Goal: Information Seeking & Learning: Find specific fact

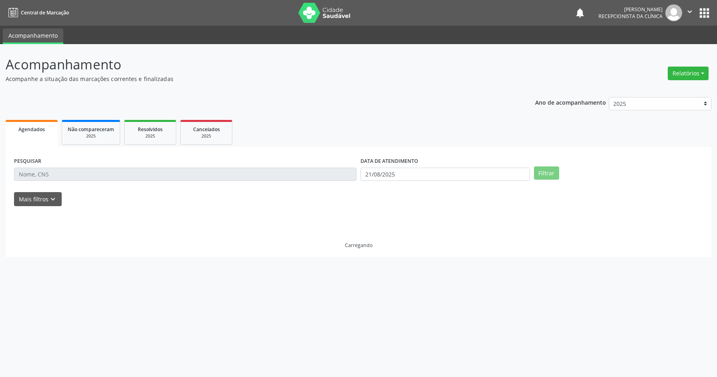
click at [151, 127] on span "Resolvidos" at bounding box center [150, 129] width 25 height 7
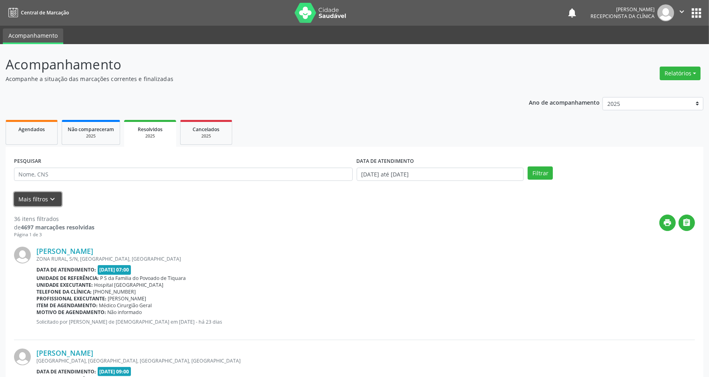
click at [37, 199] on button "Mais filtros keyboard_arrow_down" at bounding box center [38, 199] width 48 height 14
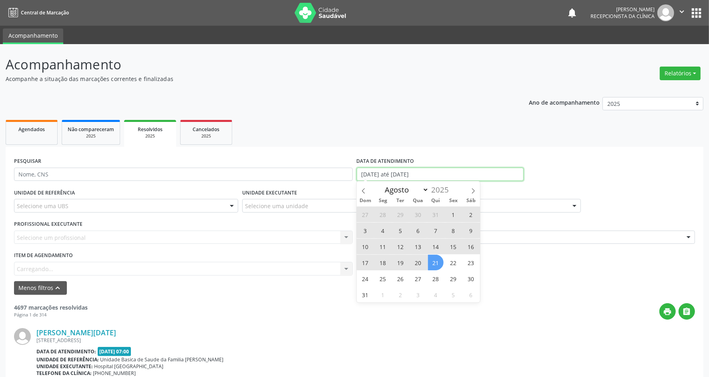
click at [406, 175] on input "[DATE] até [DATE]" at bounding box center [440, 174] width 167 height 14
click at [365, 191] on icon at bounding box center [364, 191] width 6 height 6
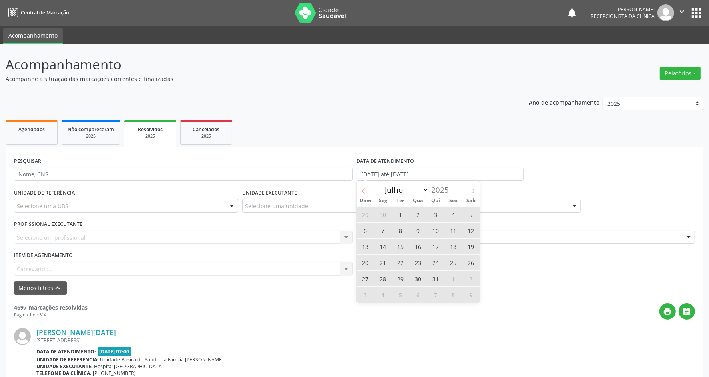
click at [365, 191] on icon at bounding box center [364, 191] width 6 height 6
click at [361, 193] on icon at bounding box center [364, 191] width 6 height 6
click at [364, 191] on icon at bounding box center [364, 191] width 6 height 6
click at [473, 189] on icon at bounding box center [473, 190] width 3 height 5
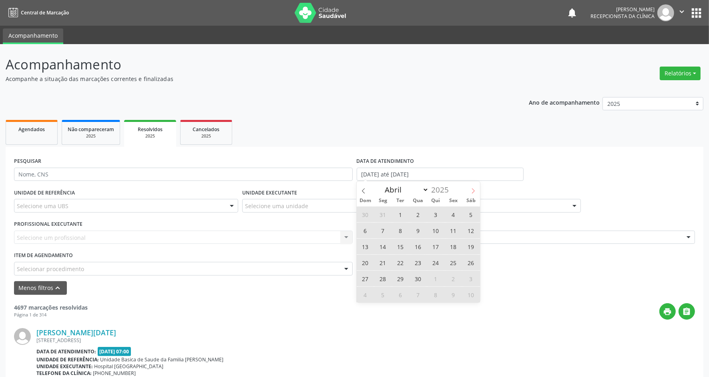
click at [473, 188] on icon at bounding box center [474, 191] width 6 height 6
select select "4"
click at [437, 212] on span "1" at bounding box center [436, 214] width 16 height 16
type input "[DATE]"
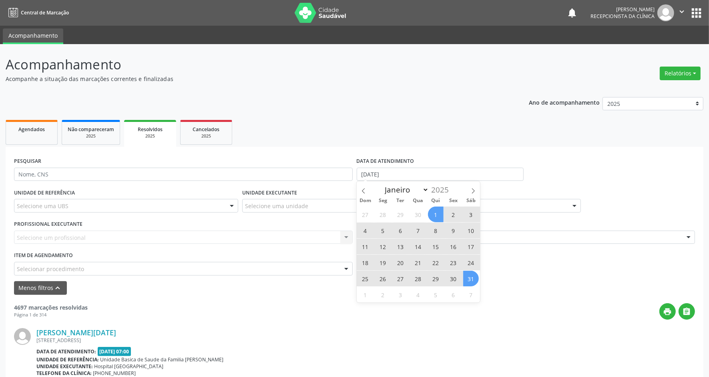
click at [473, 279] on span "31" at bounding box center [471, 278] width 16 height 16
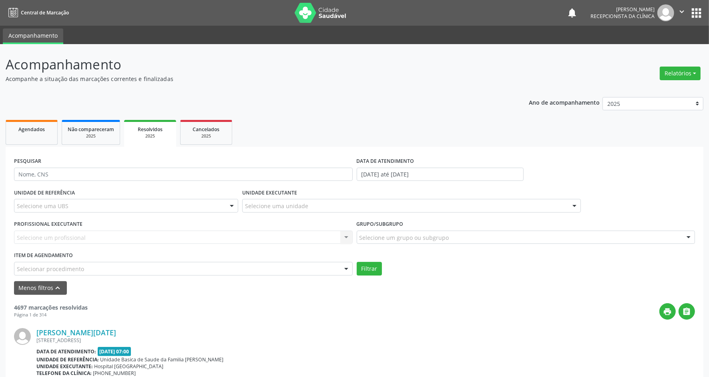
click at [278, 201] on div "Selecione uma unidade" at bounding box center [411, 206] width 339 height 14
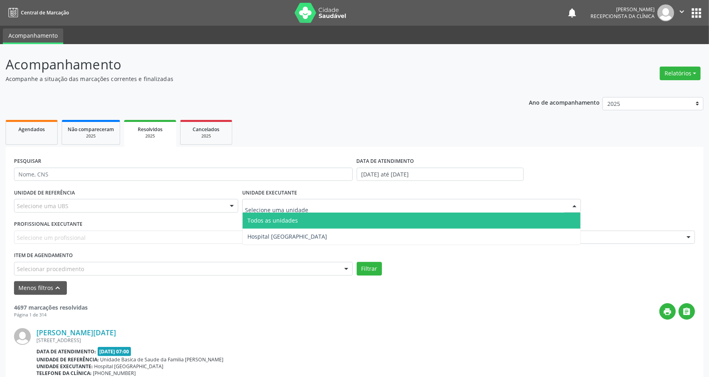
click at [277, 205] on input "text" at bounding box center [405, 209] width 320 height 16
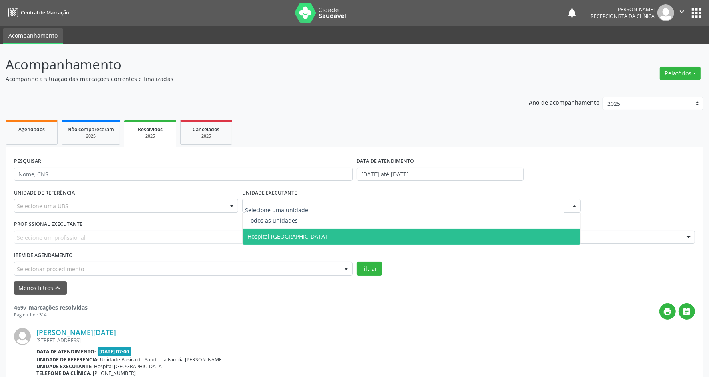
click at [276, 230] on span "Hospital [GEOGRAPHIC_DATA]" at bounding box center [412, 236] width 338 height 16
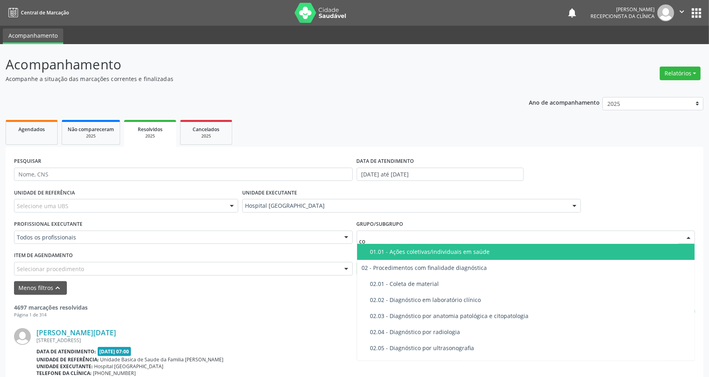
type input "con"
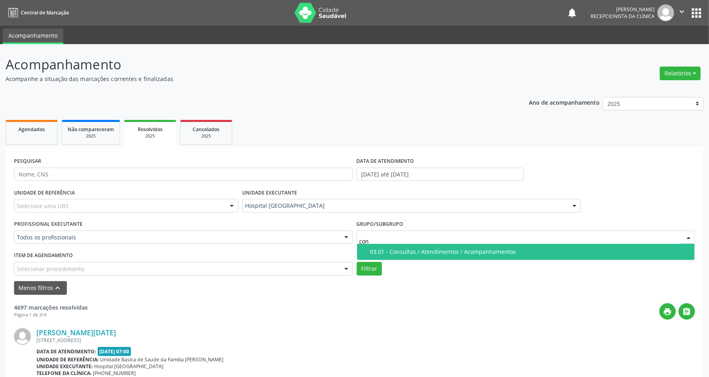
click at [397, 252] on div "03.01 - Consultas / Atendimentos / Acompanhamentos" at bounding box center [531, 251] width 320 height 6
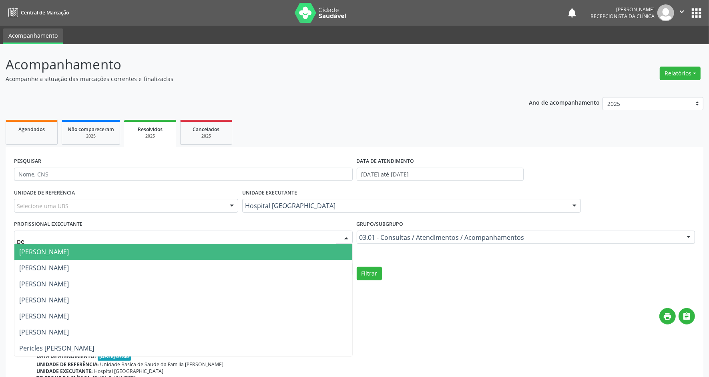
type input "per"
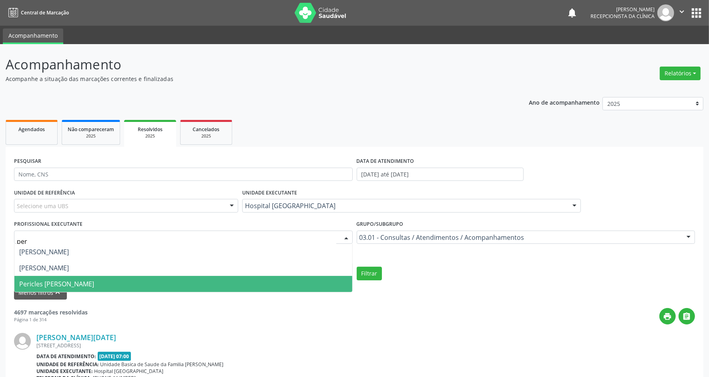
click at [94, 285] on span "Pericles [PERSON_NAME]" at bounding box center [56, 283] width 75 height 9
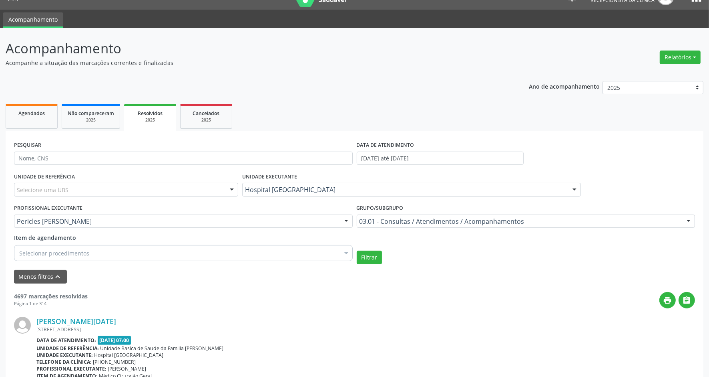
scroll to position [50, 0]
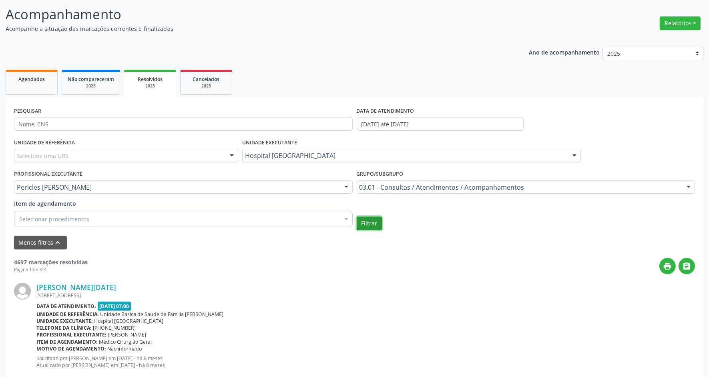
click at [371, 216] on button "Filtrar" at bounding box center [369, 223] width 25 height 14
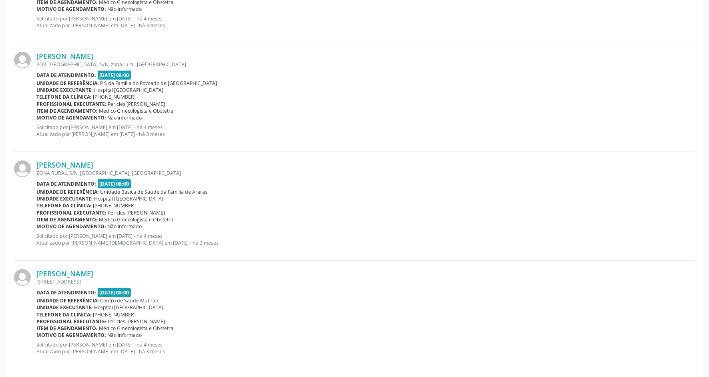
scroll to position [620, 0]
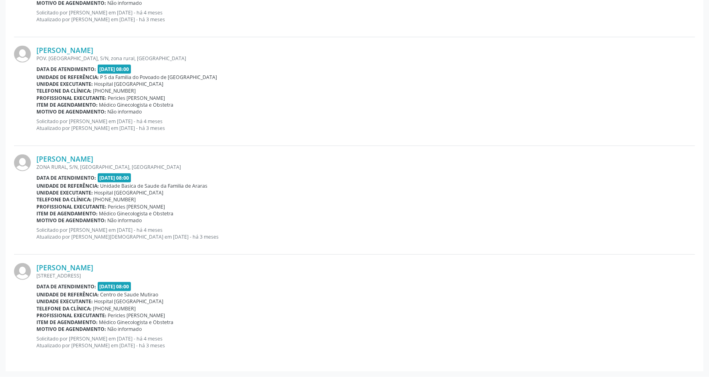
drag, startPoint x: 236, startPoint y: 273, endPoint x: 222, endPoint y: 275, distance: 13.4
click at [236, 274] on div "[STREET_ADDRESS]" at bounding box center [365, 275] width 659 height 7
drag, startPoint x: 127, startPoint y: 266, endPoint x: 38, endPoint y: 266, distance: 89.3
click at [38, 266] on div "[PERSON_NAME]" at bounding box center [365, 267] width 659 height 9
copy link "[PERSON_NAME]"
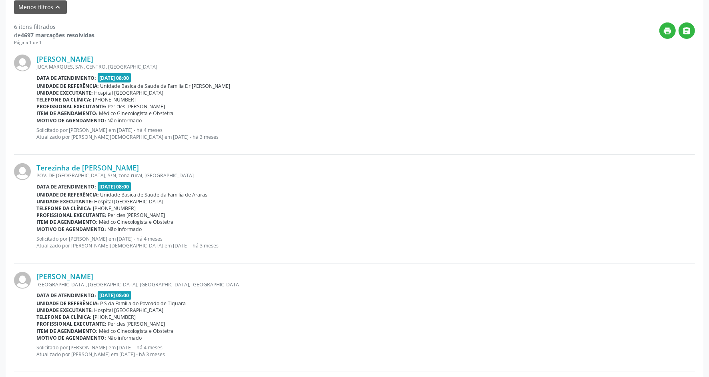
scroll to position [219, 0]
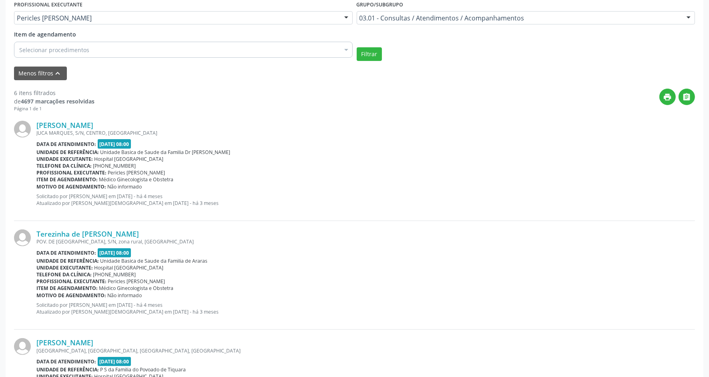
drag, startPoint x: 115, startPoint y: 123, endPoint x: 34, endPoint y: 123, distance: 80.9
click at [34, 123] on div "[PERSON_NAME] [GEOGRAPHIC_DATA], S/N, CENTRO, [GEOGRAPHIC_DATA] Data de atendim…" at bounding box center [354, 166] width 681 height 109
copy div "[PERSON_NAME]"
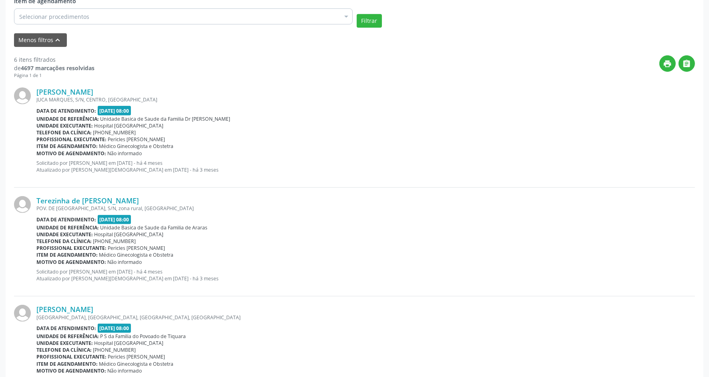
scroll to position [269, 0]
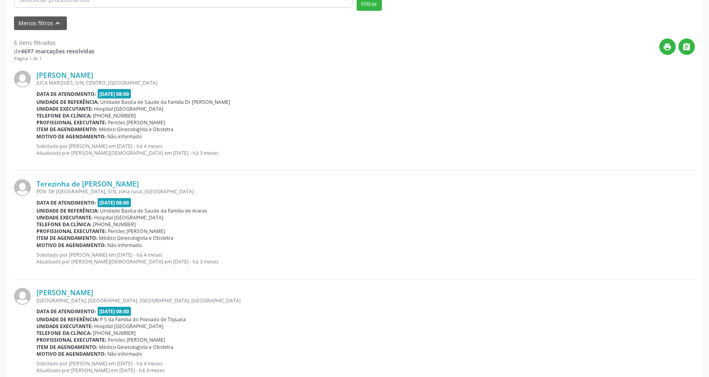
drag, startPoint x: 128, startPoint y: 180, endPoint x: 35, endPoint y: 184, distance: 93.4
click at [35, 184] on div "Terezinha de [PERSON_NAME] POV. DE [GEOGRAPHIC_DATA], S/N, zona rural, [GEOGRAP…" at bounding box center [354, 225] width 681 height 109
copy div "Terezinha de [PERSON_NAME]"
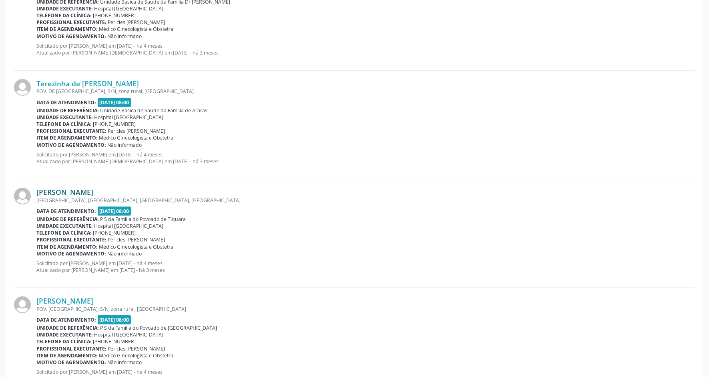
drag, startPoint x: 157, startPoint y: 191, endPoint x: 39, endPoint y: 195, distance: 118.2
click at [39, 195] on div "[PERSON_NAME]" at bounding box center [365, 191] width 659 height 9
copy link "[PERSON_NAME]"
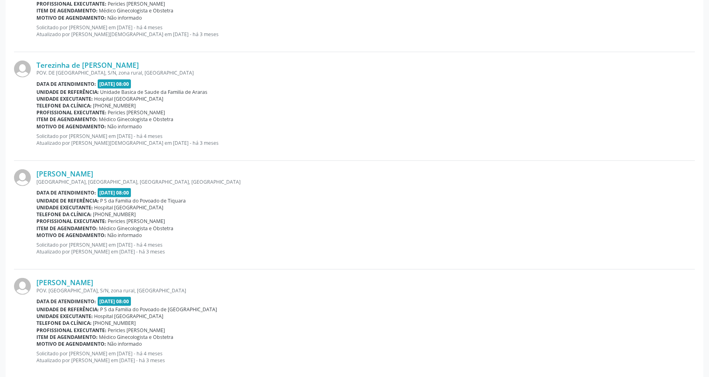
scroll to position [419, 0]
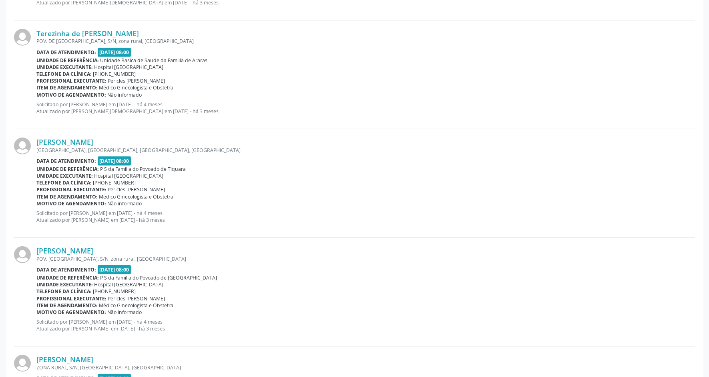
drag, startPoint x: 137, startPoint y: 250, endPoint x: 32, endPoint y: 250, distance: 105.0
click at [32, 250] on div "[PERSON_NAME] POV. [GEOGRAPHIC_DATA], S/N, zona rural, [GEOGRAPHIC_DATA] Data d…" at bounding box center [354, 292] width 681 height 109
copy div "[PERSON_NAME]"
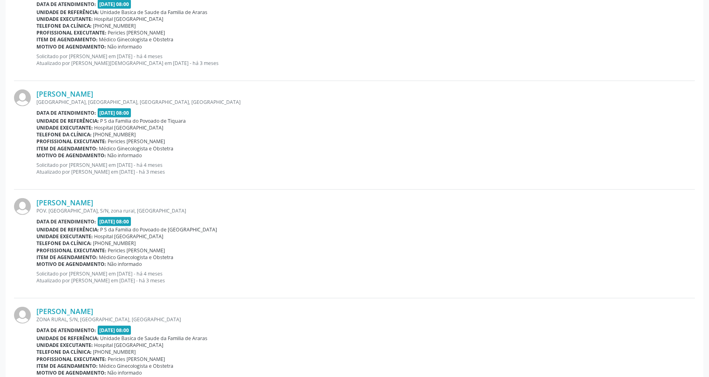
scroll to position [520, 0]
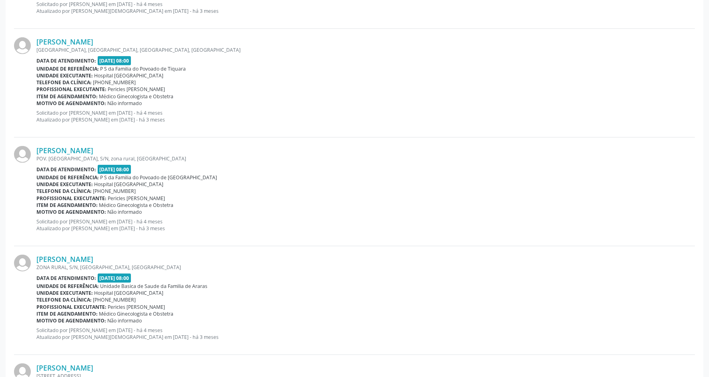
drag, startPoint x: 122, startPoint y: 260, endPoint x: 35, endPoint y: 258, distance: 87.4
click at [35, 258] on div "[PERSON_NAME] ZONA RURAL, S/N, [GEOGRAPHIC_DATA], [GEOGRAPHIC_DATA] Data de ate…" at bounding box center [354, 300] width 681 height 109
copy div "[PERSON_NAME]"
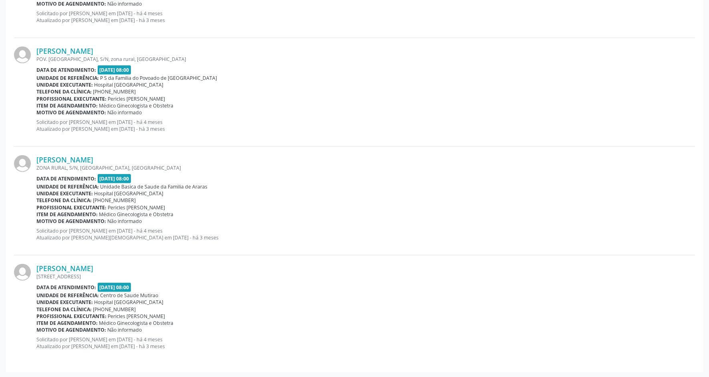
scroll to position [620, 0]
drag, startPoint x: 122, startPoint y: 269, endPoint x: 36, endPoint y: 266, distance: 86.2
click at [36, 266] on div "[PERSON_NAME]" at bounding box center [365, 267] width 659 height 9
copy link "[PERSON_NAME]"
